Goal: Information Seeking & Learning: Learn about a topic

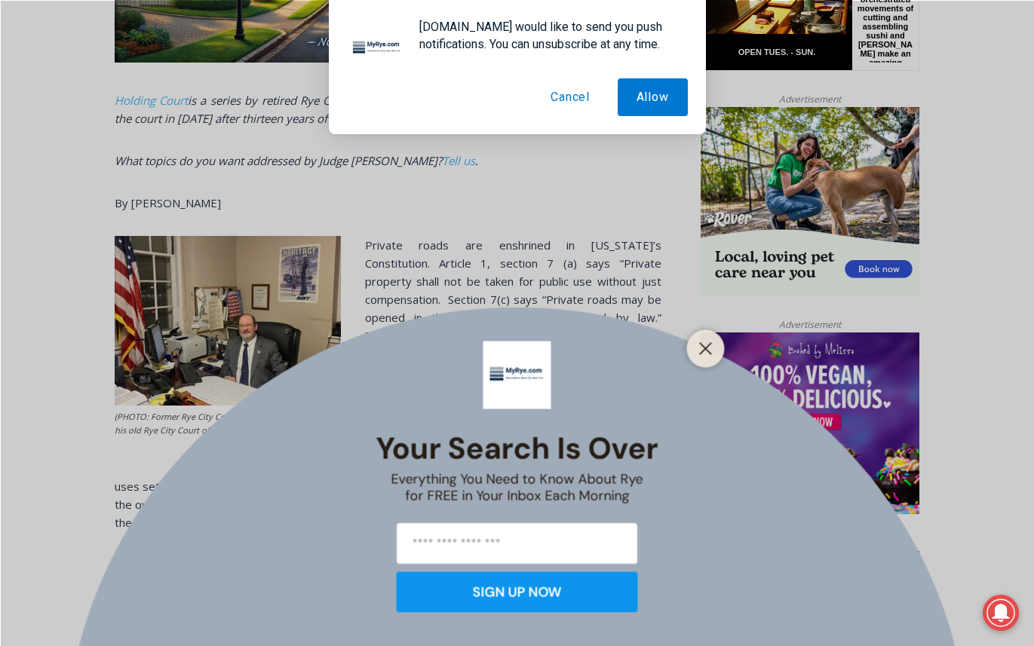
scroll to position [898, 0]
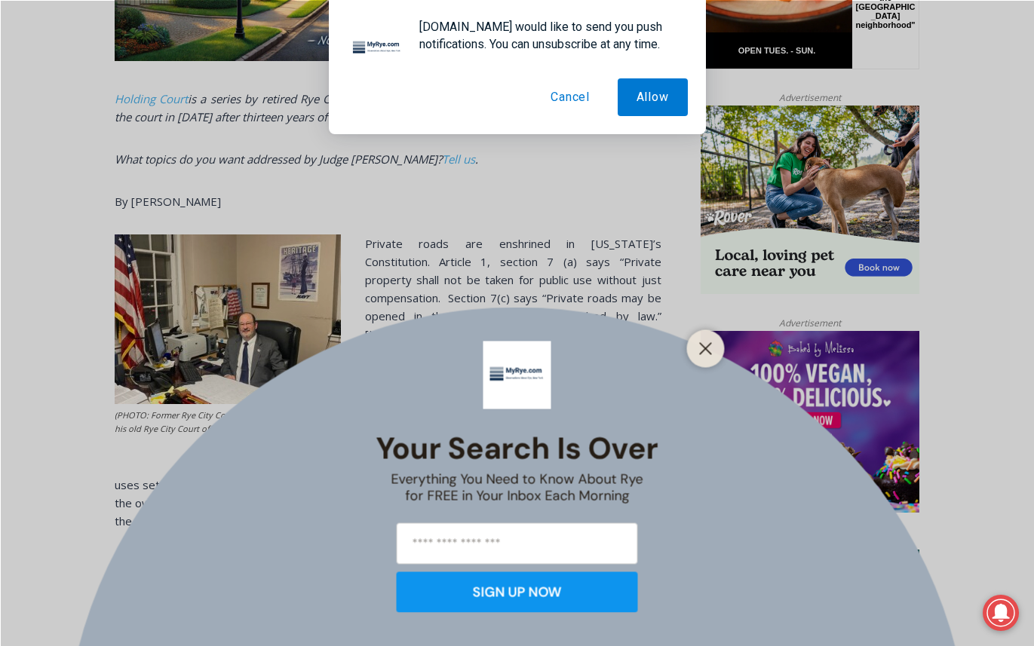
click at [573, 98] on button "Cancel" at bounding box center [570, 97] width 77 height 38
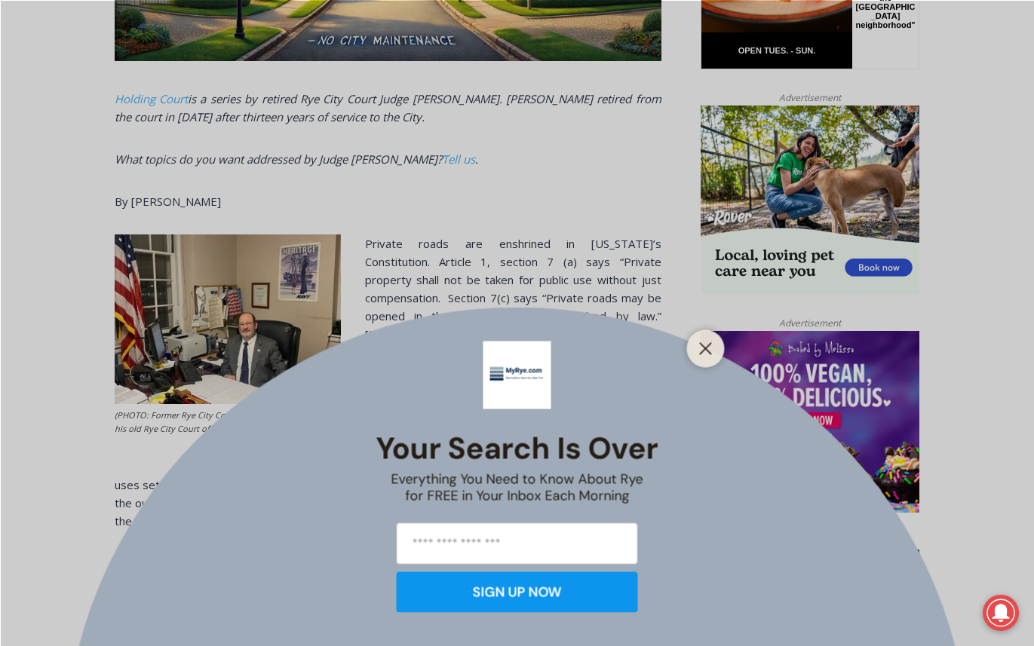
click at [703, 350] on line "Close" at bounding box center [705, 348] width 11 height 11
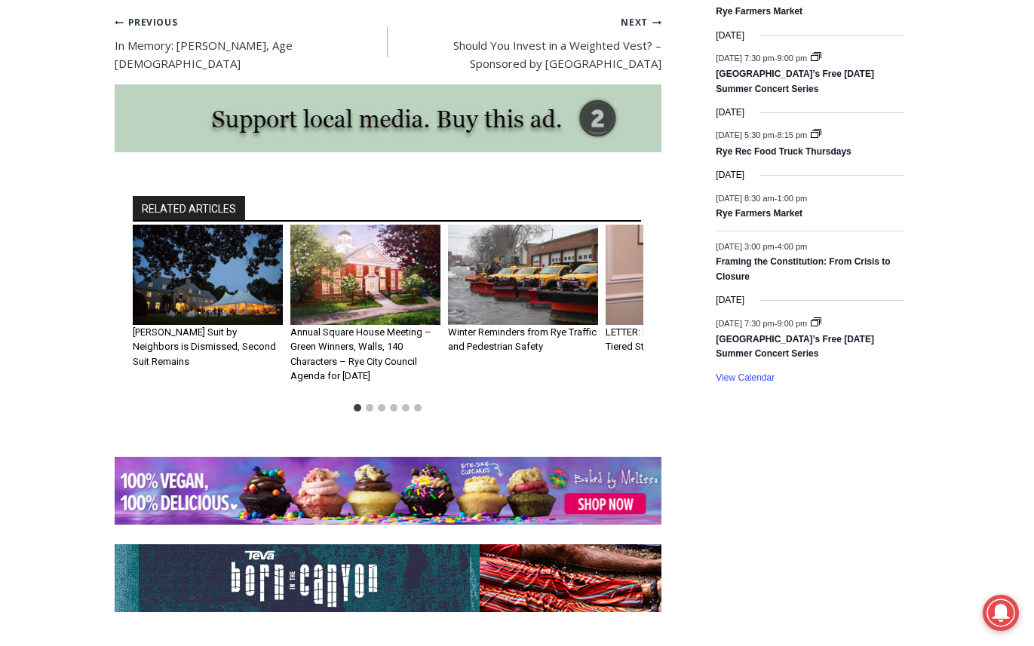
scroll to position [2258, 0]
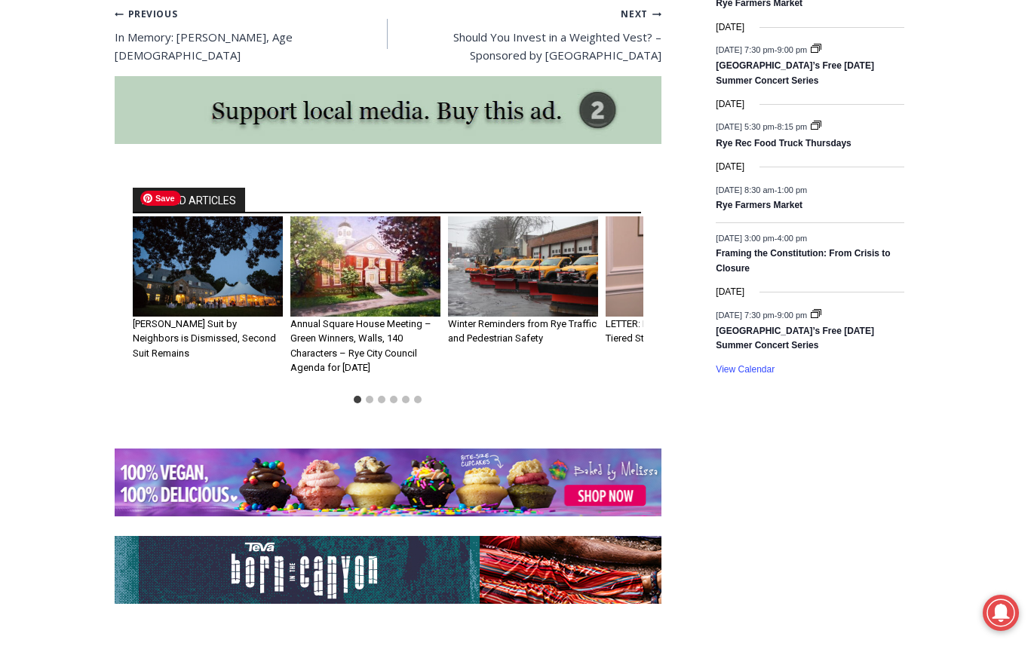
click at [222, 250] on img "1 of 6" at bounding box center [208, 266] width 150 height 100
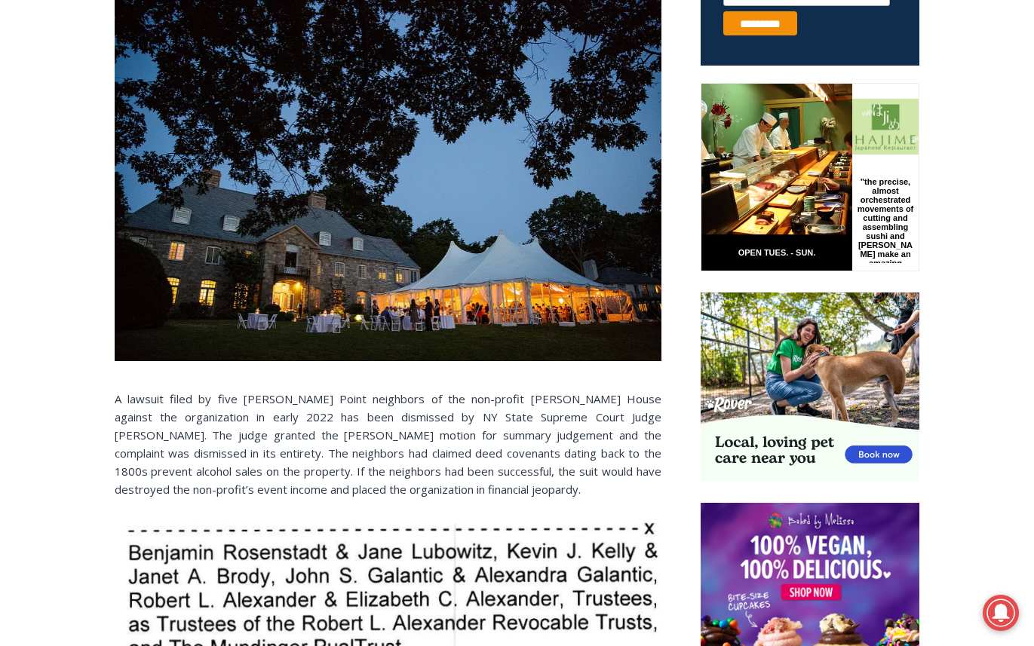
scroll to position [683, 0]
